Goal: Find contact information: Find contact information

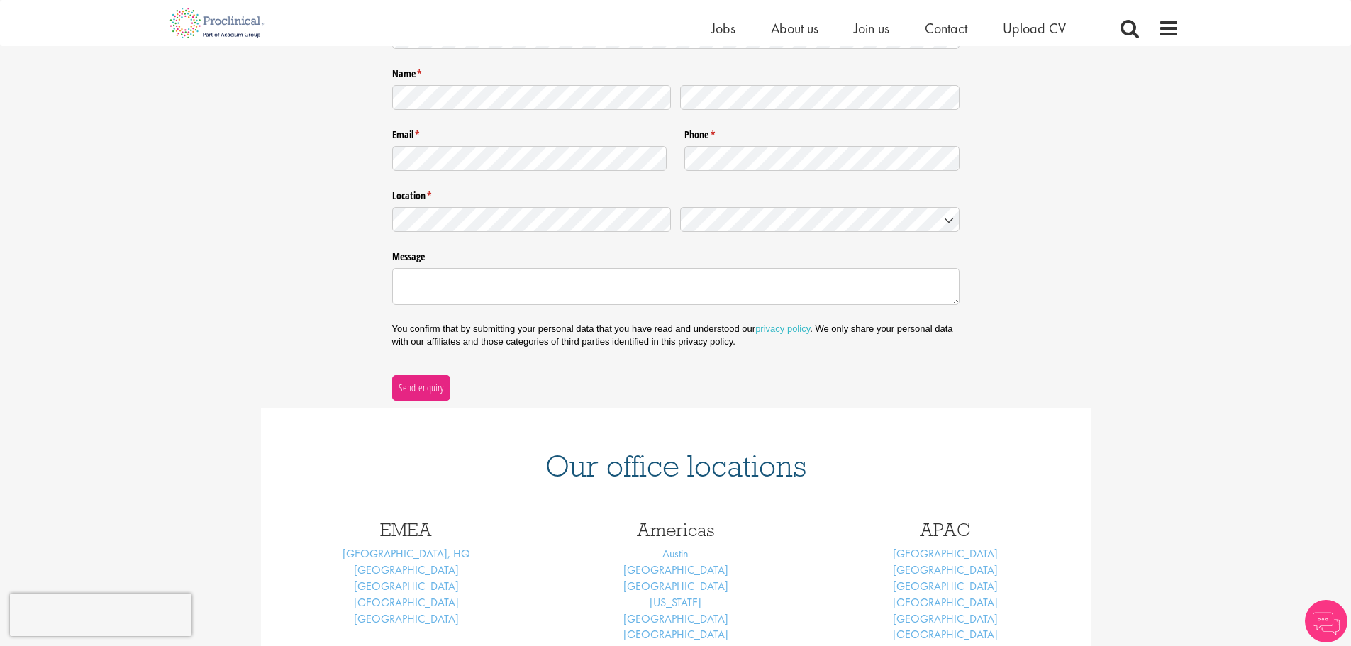
scroll to position [44, 0]
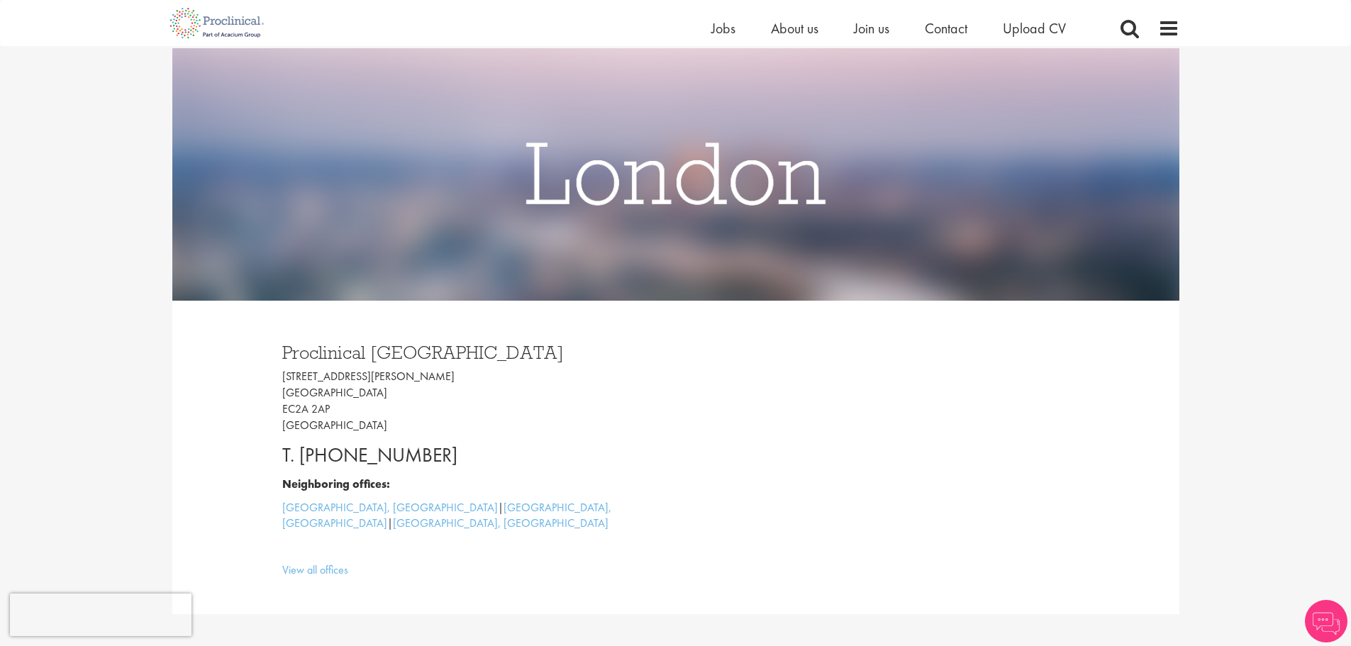
click at [314, 583] on div "Proclinical [GEOGRAPHIC_DATA] [STREET_ADDRESS][PERSON_NAME] T. [PHONE_NUMBER] N…" at bounding box center [676, 457] width 830 height 313
click at [316, 575] on div "Proclinical [GEOGRAPHIC_DATA] [STREET_ADDRESS][PERSON_NAME] T. [PHONE_NUMBER] N…" at bounding box center [676, 457] width 830 height 313
click at [323, 562] on link "View all offices" at bounding box center [315, 569] width 66 height 15
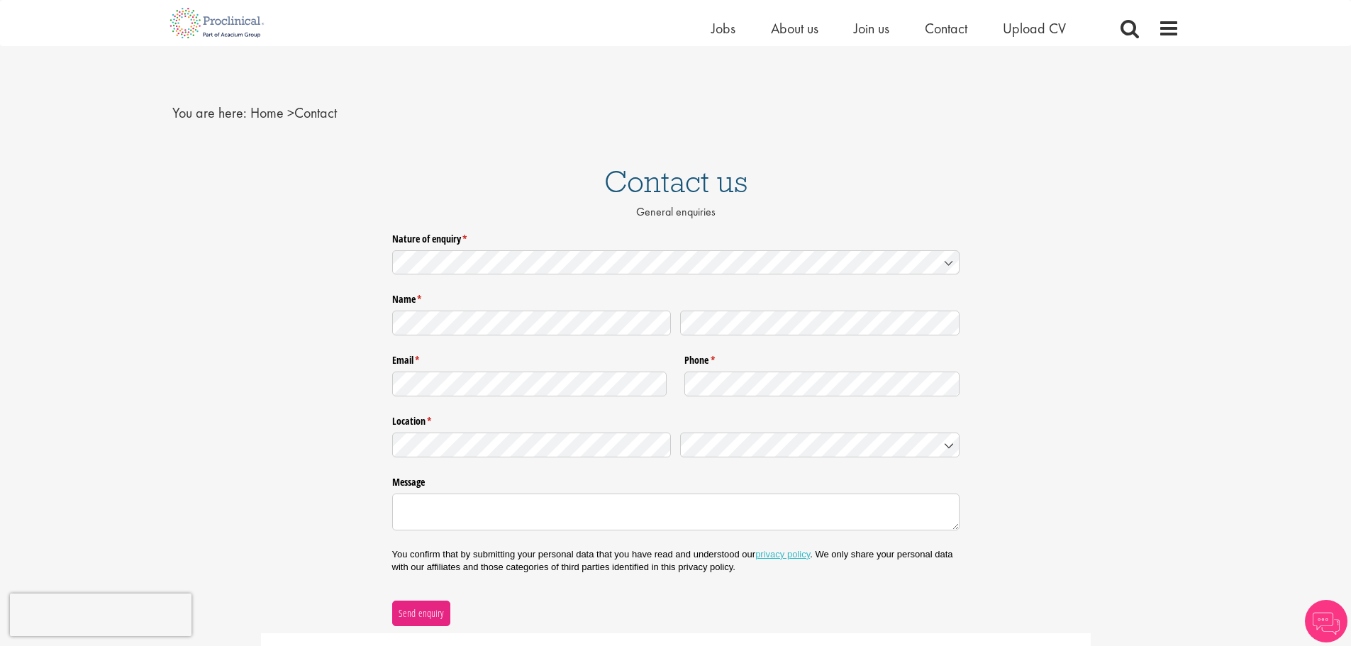
scroll to position [425, 0]
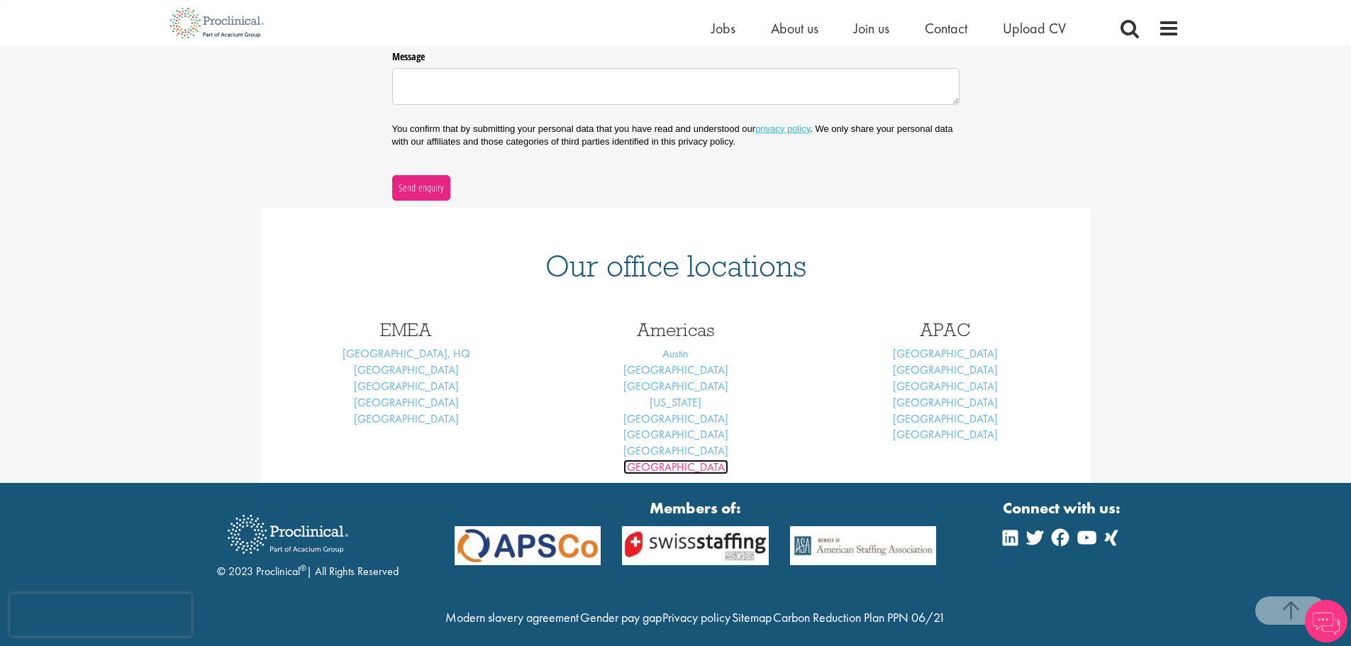
click at [676, 468] on link "[GEOGRAPHIC_DATA]" at bounding box center [675, 466] width 105 height 15
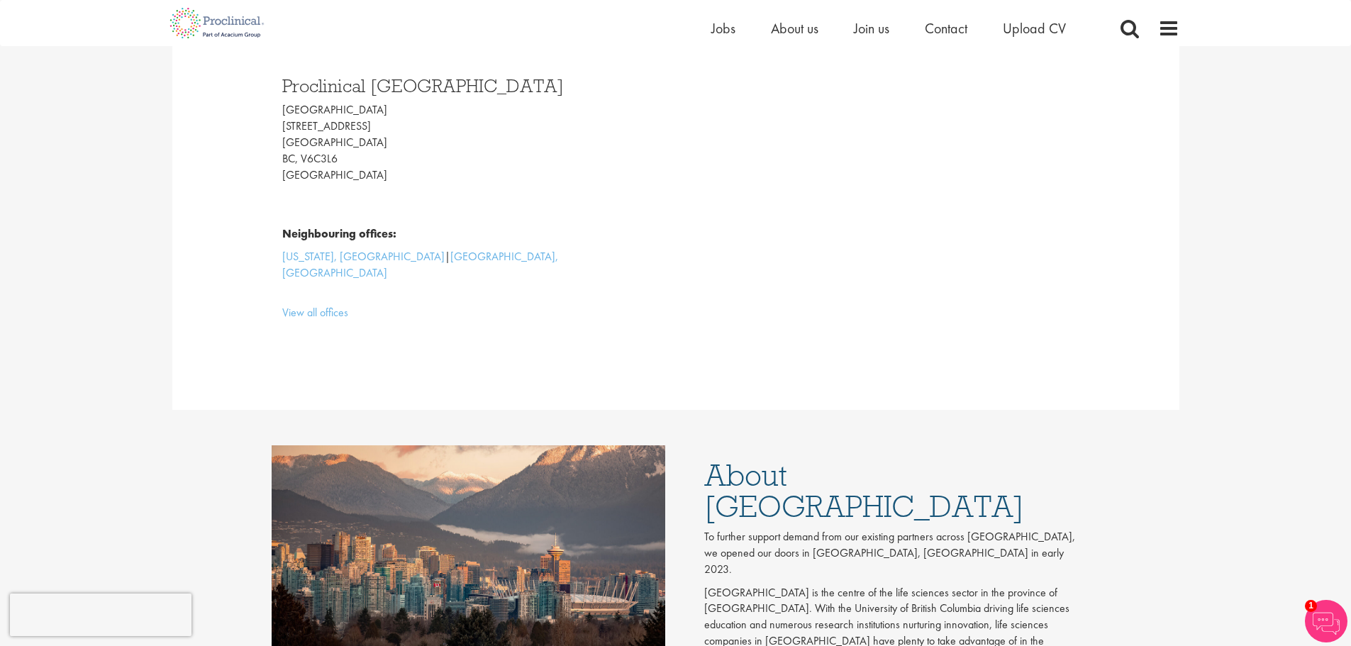
scroll to position [213, 0]
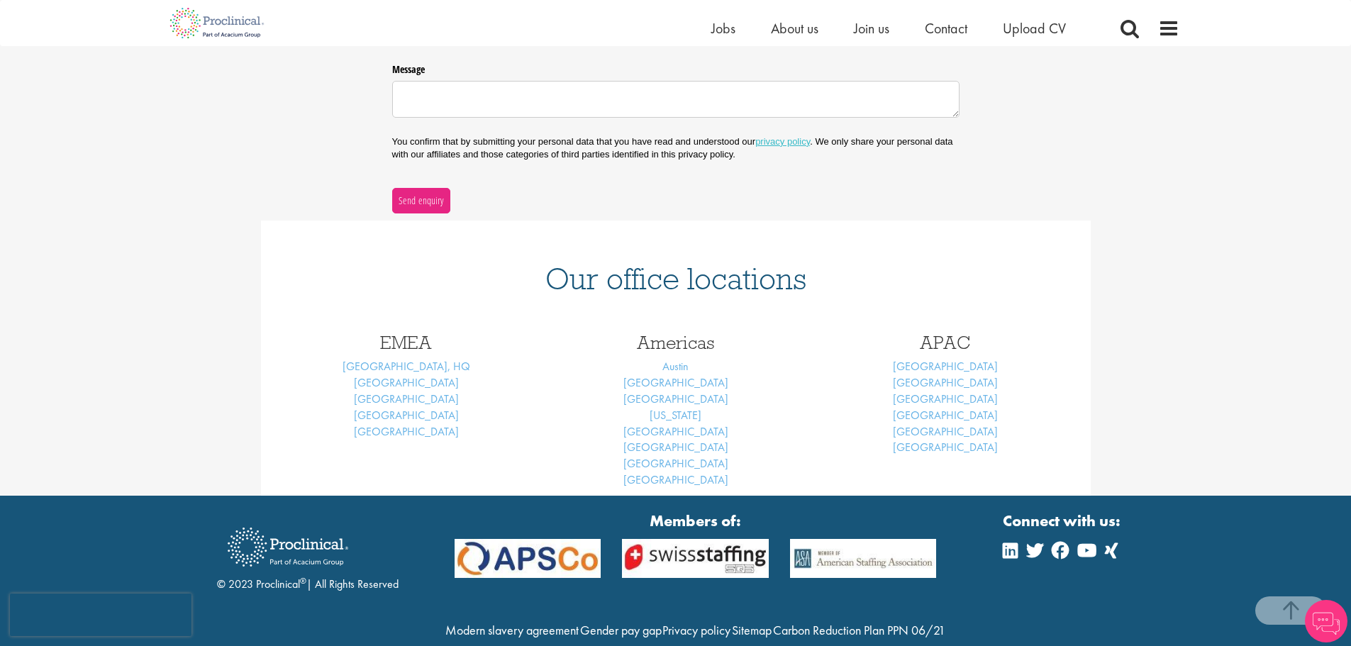
scroll to position [469, 0]
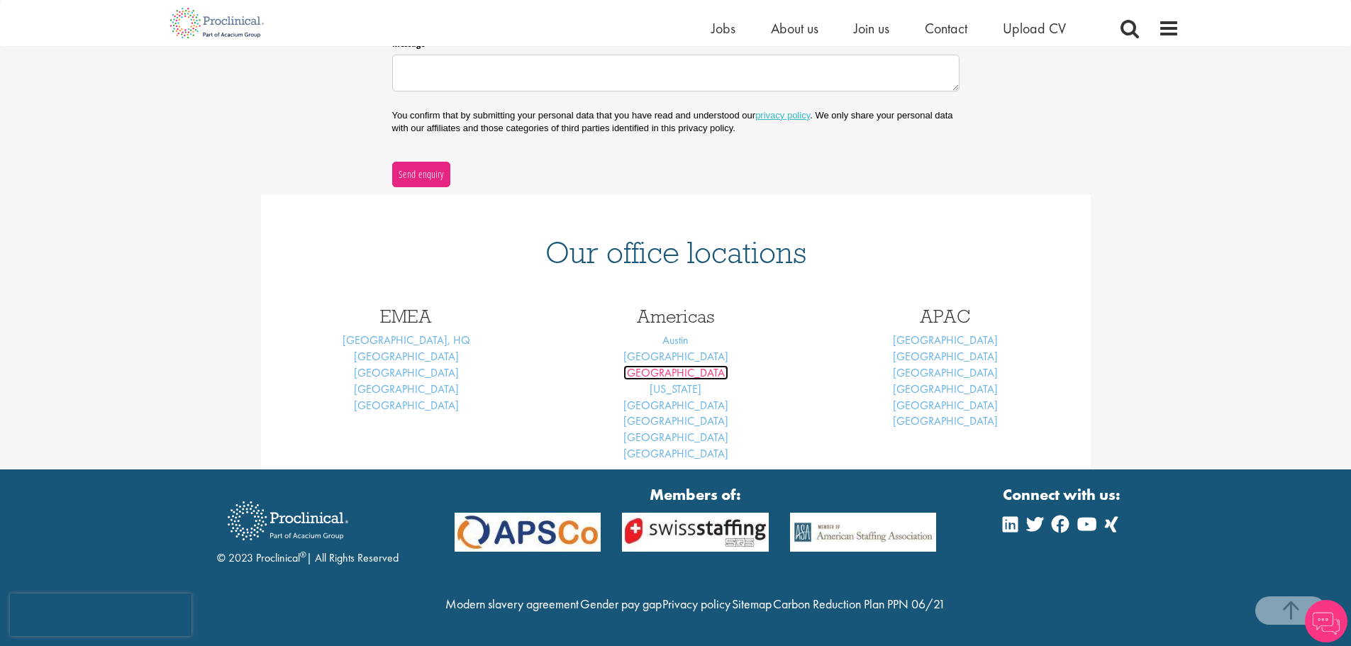
click at [687, 365] on link "[GEOGRAPHIC_DATA]" at bounding box center [675, 372] width 105 height 15
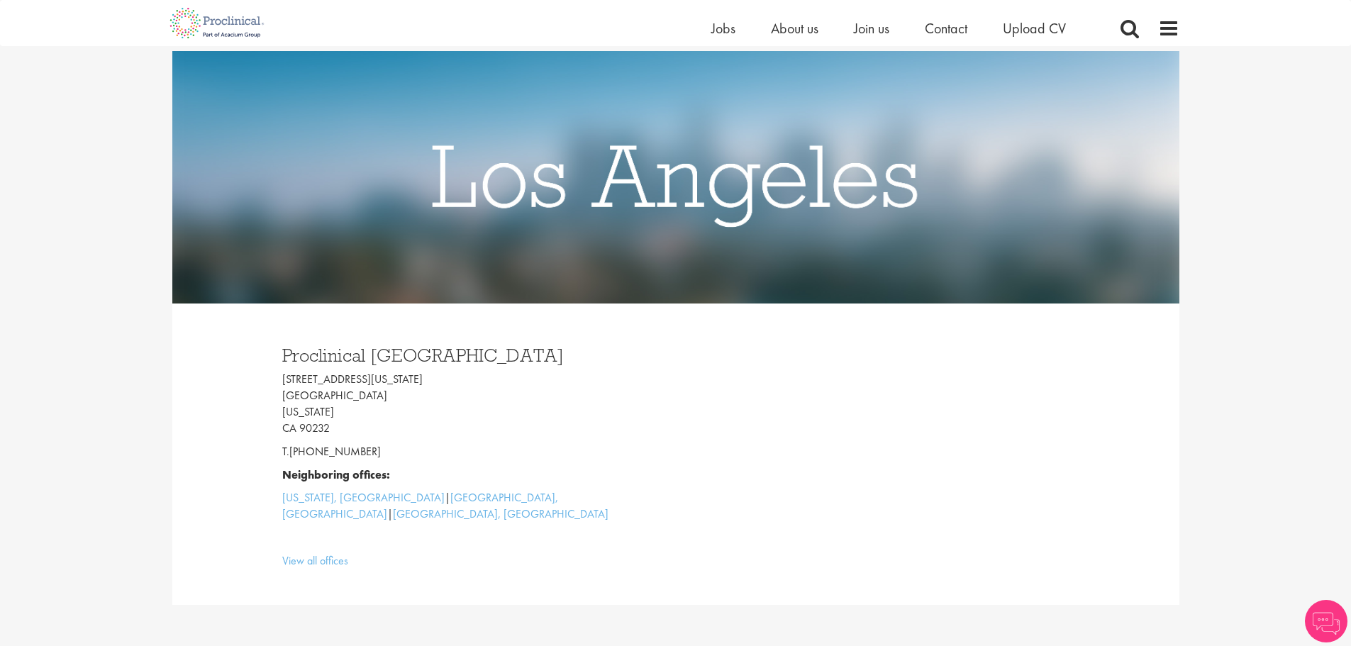
scroll to position [142, 0]
